Goal: Navigation & Orientation: Find specific page/section

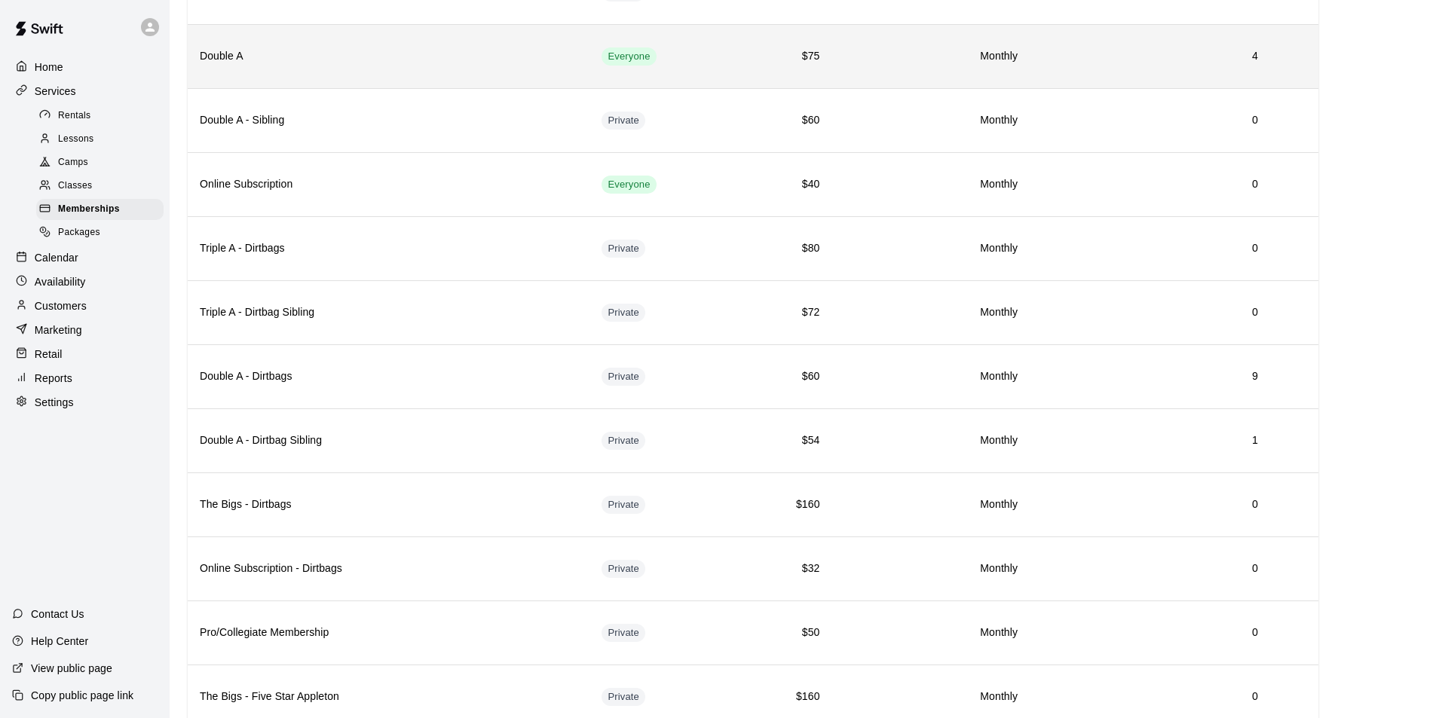
scroll to position [142, 0]
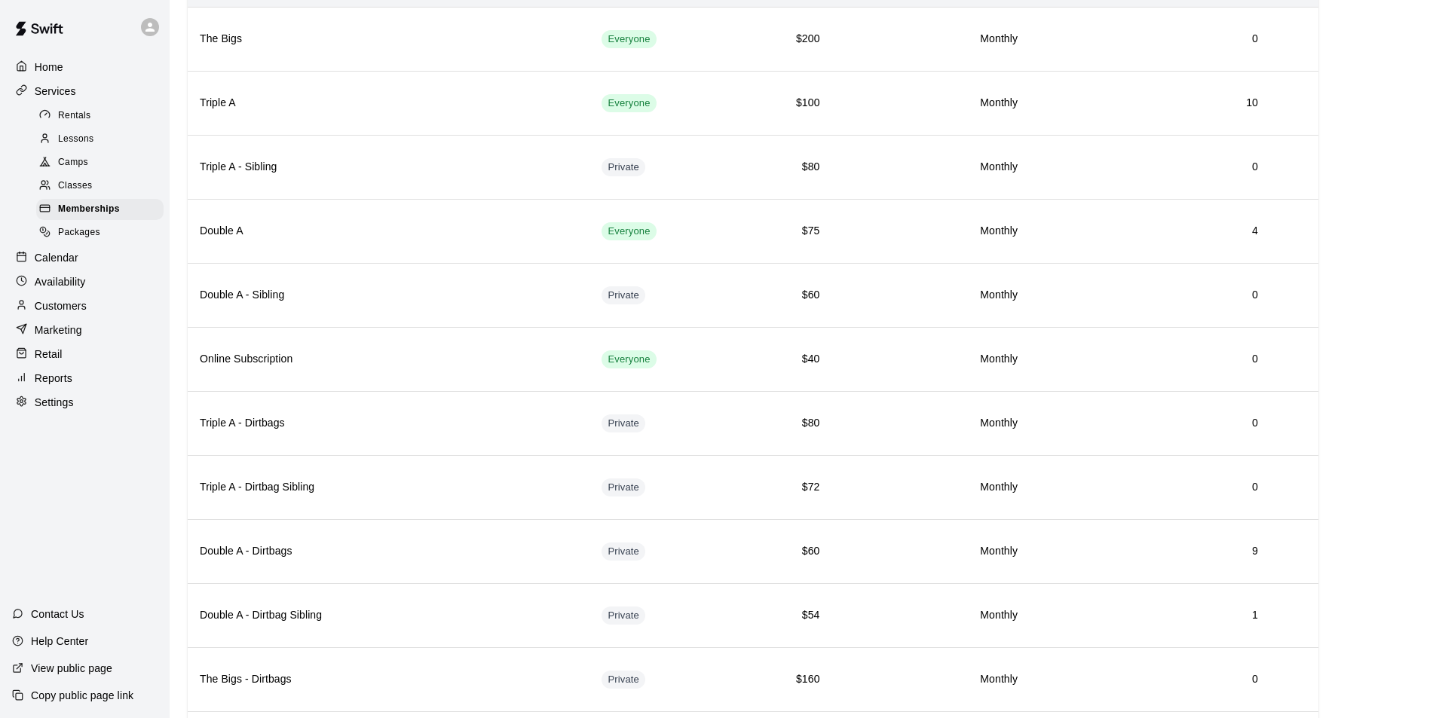
click at [63, 265] on p "Calendar" at bounding box center [57, 257] width 44 height 15
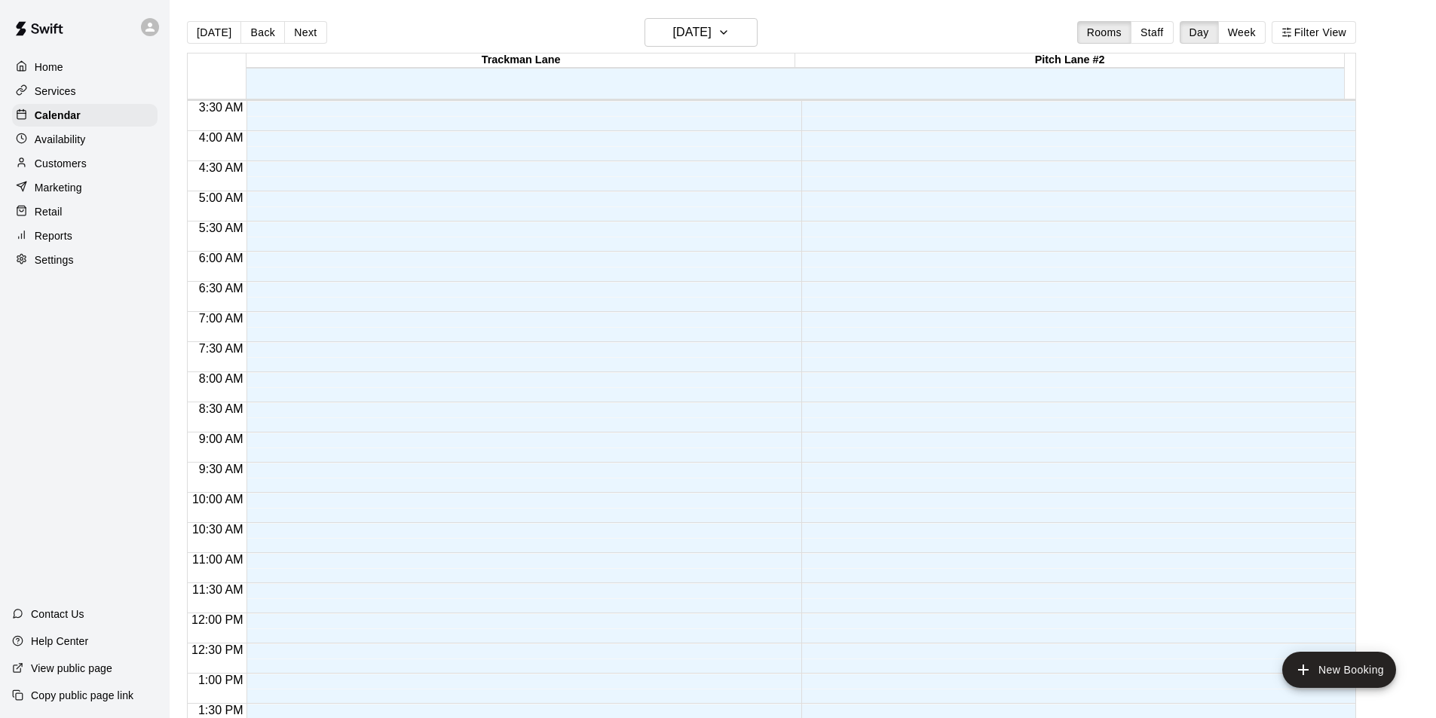
scroll to position [813, 0]
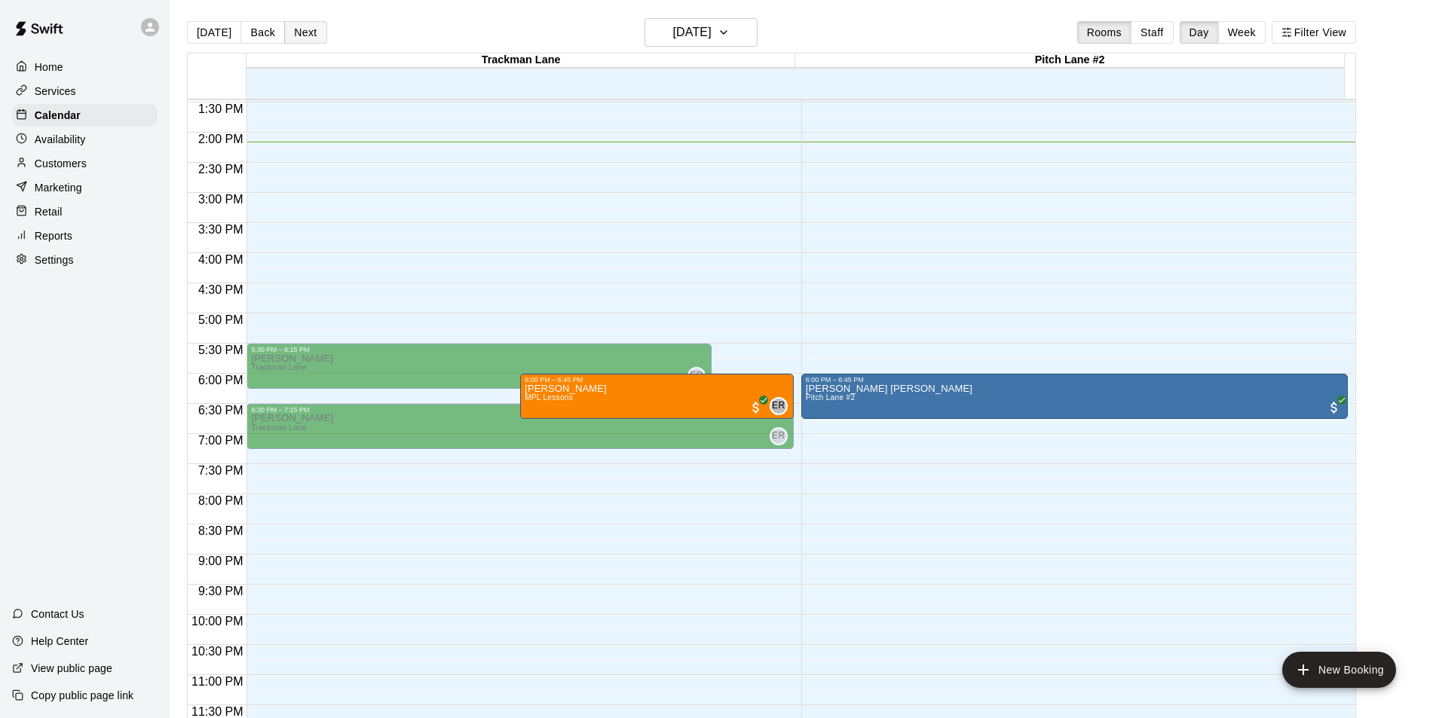
click at [296, 37] on button "Next" at bounding box center [305, 32] width 42 height 23
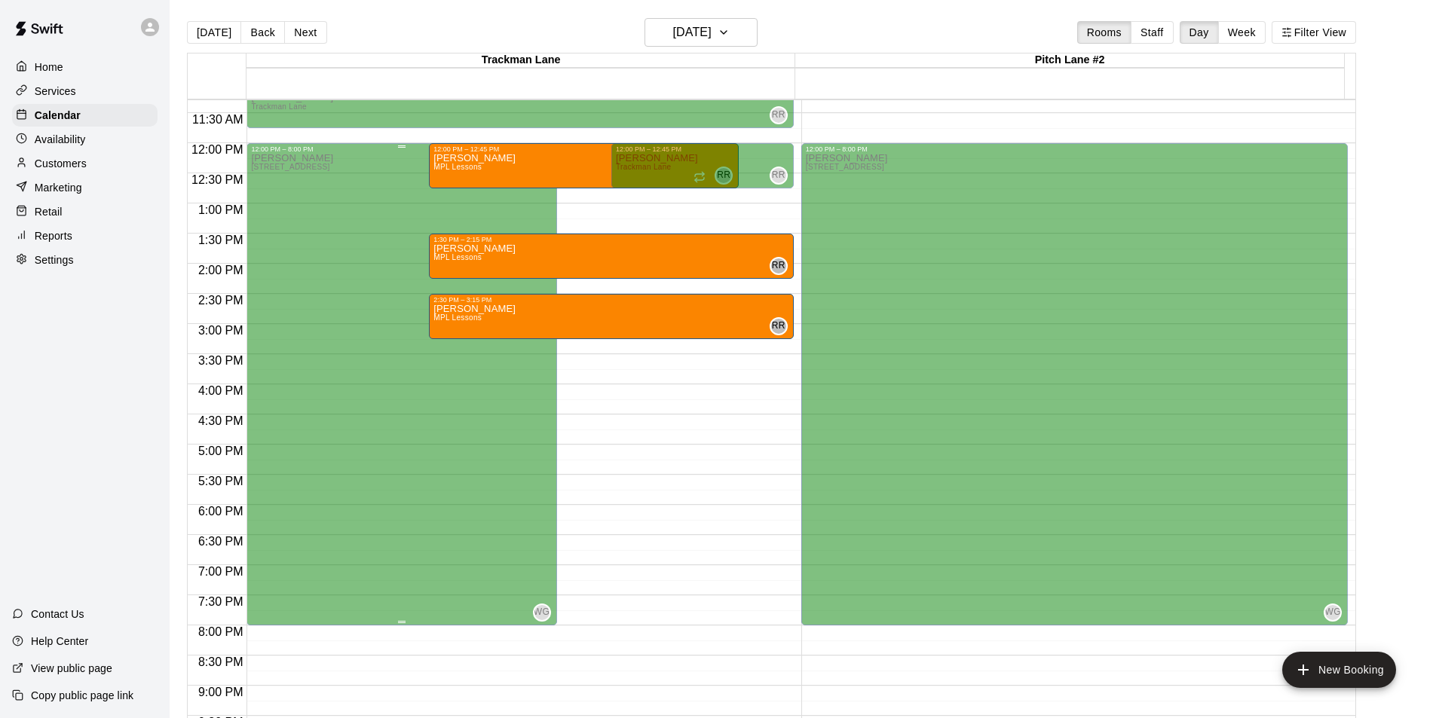
scroll to position [512, 0]
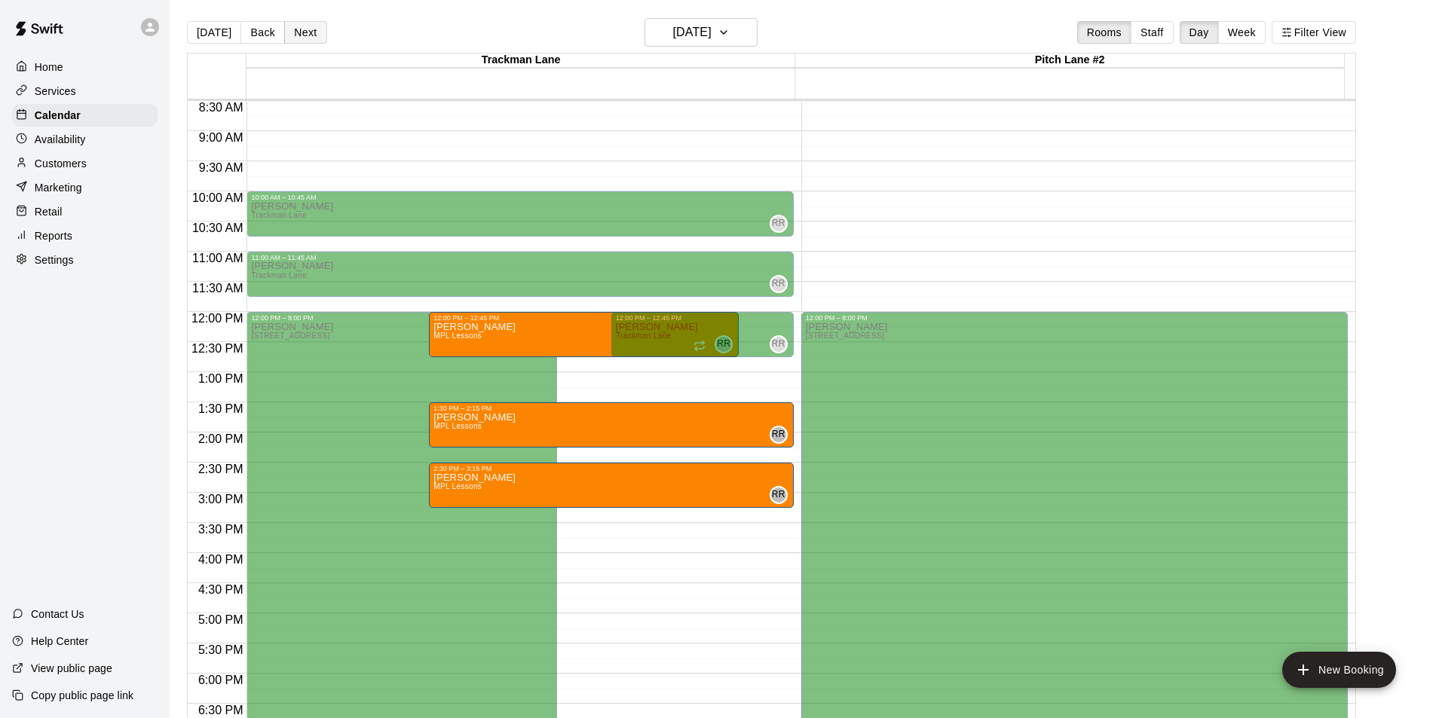
click at [306, 21] on div "[DATE] Back [DATE][DATE] Rooms Staff Day Week Filter View" at bounding box center [771, 35] width 1169 height 35
click at [306, 28] on button "Next" at bounding box center [305, 32] width 42 height 23
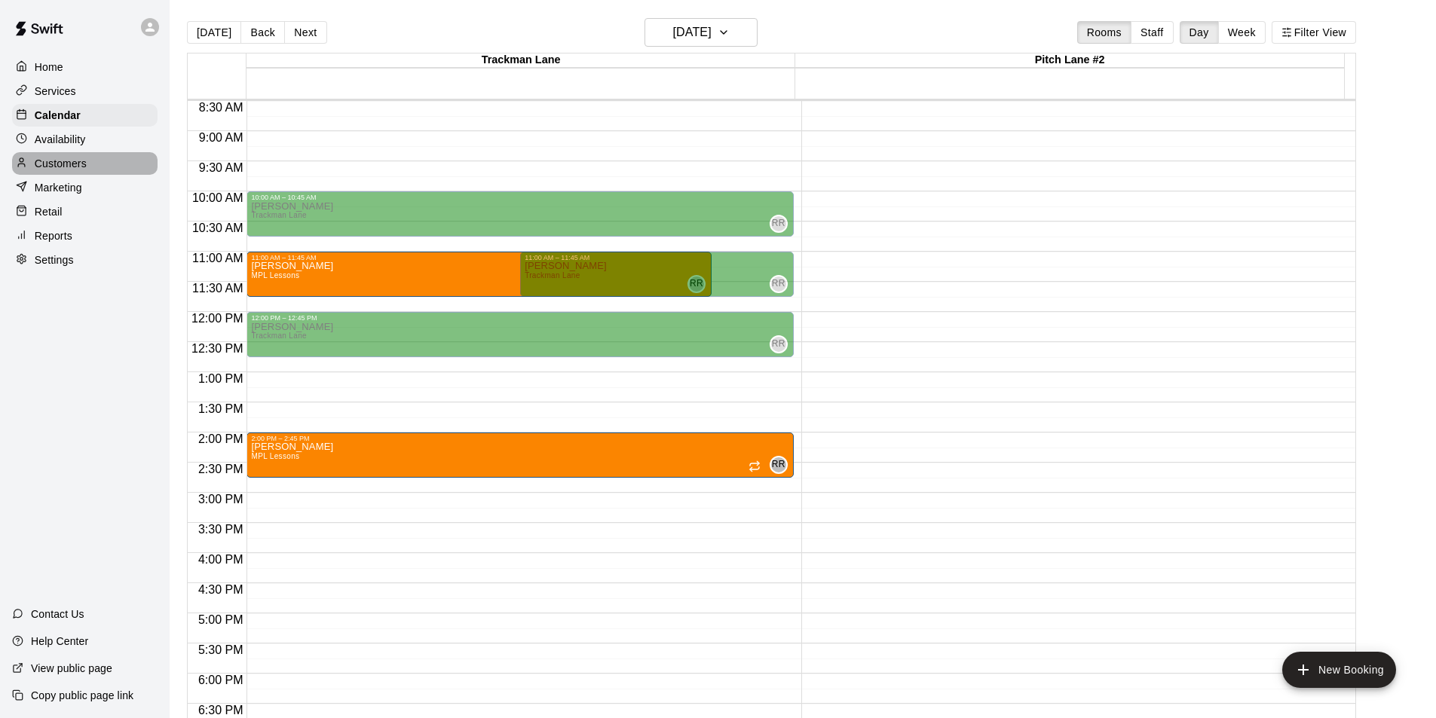
click at [79, 165] on p "Customers" at bounding box center [61, 163] width 52 height 15
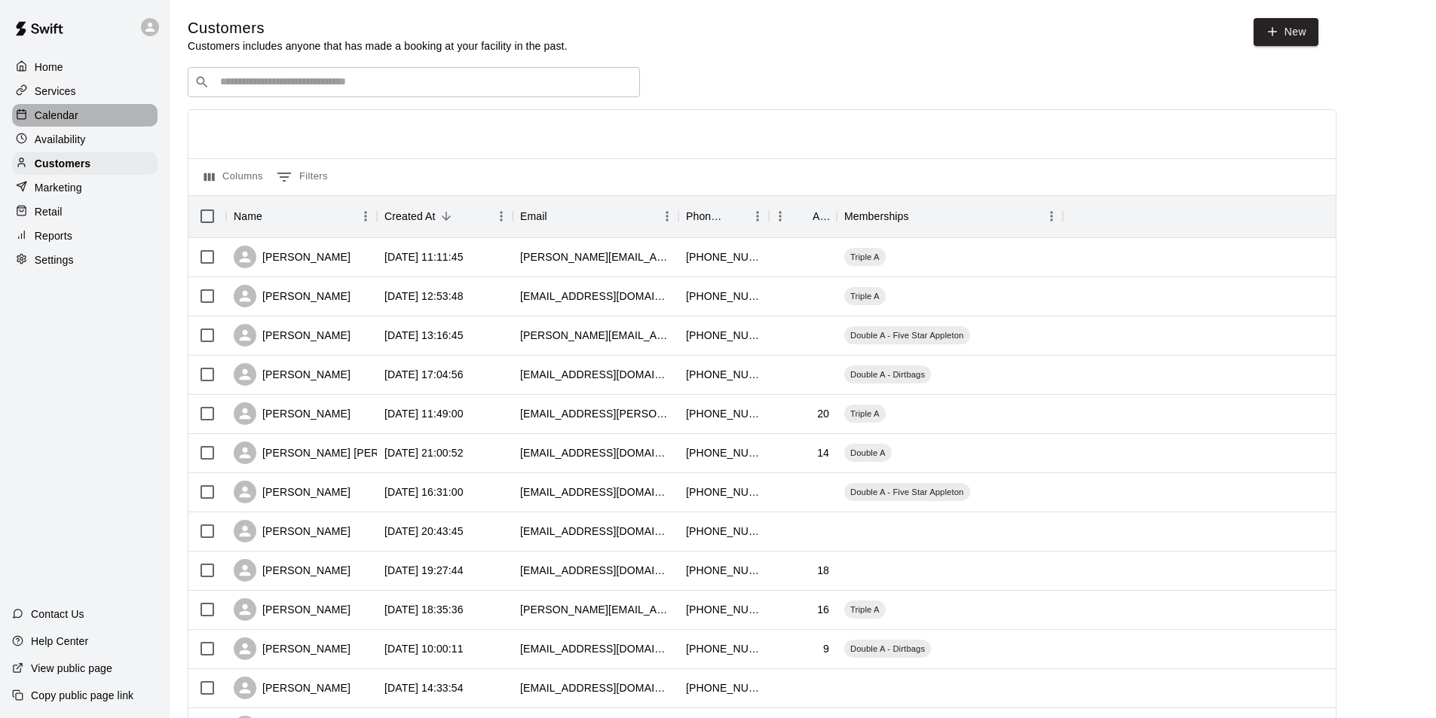
click at [64, 126] on div "Calendar" at bounding box center [84, 115] width 145 height 23
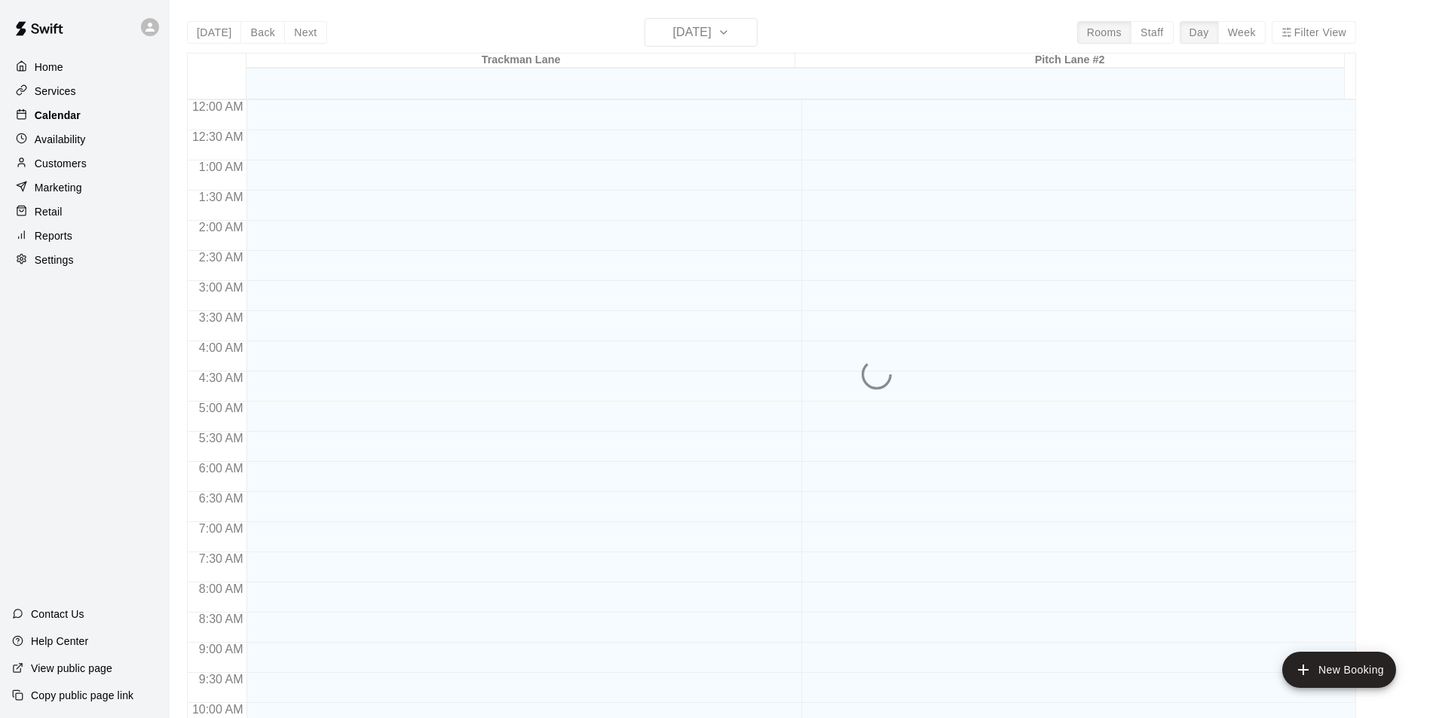
scroll to position [766, 0]
